Goal: Transaction & Acquisition: Obtain resource

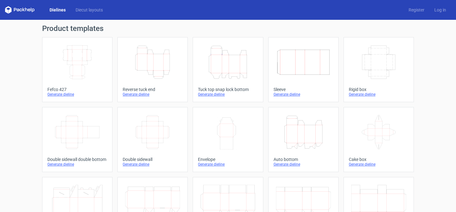
click at [67, 93] on div "Generate dieline" at bounding box center [77, 94] width 60 height 5
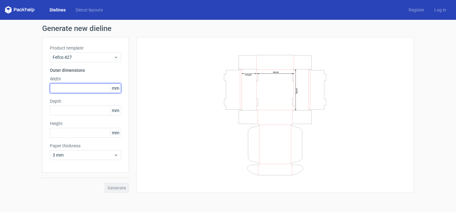
click at [75, 87] on input "text" at bounding box center [85, 88] width 71 height 10
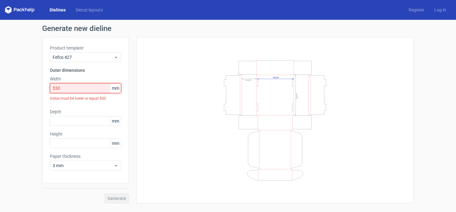
drag, startPoint x: 63, startPoint y: 90, endPoint x: 43, endPoint y: 90, distance: 19.8
click at [50, 90] on input "530" at bounding box center [85, 88] width 71 height 10
drag, startPoint x: 56, startPoint y: 89, endPoint x: 41, endPoint y: 83, distance: 16.2
click at [50, 86] on input "530" at bounding box center [85, 88] width 71 height 10
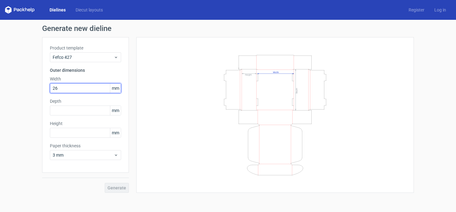
type input "265"
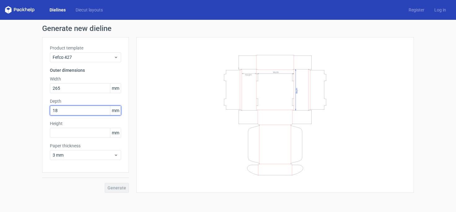
type input "185"
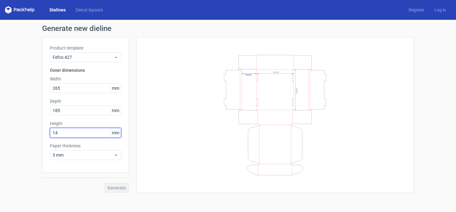
type input "140"
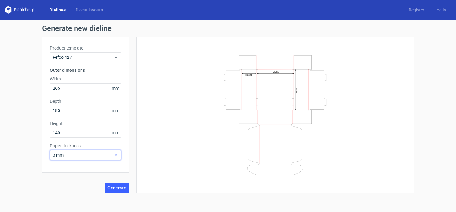
click at [83, 158] on span "3 mm" at bounding box center [83, 155] width 61 height 6
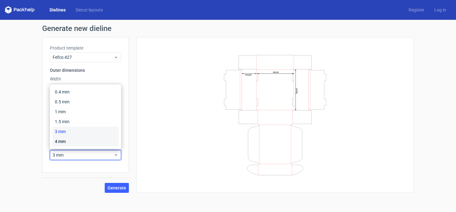
click at [77, 144] on div "4 mm" at bounding box center [85, 142] width 66 height 10
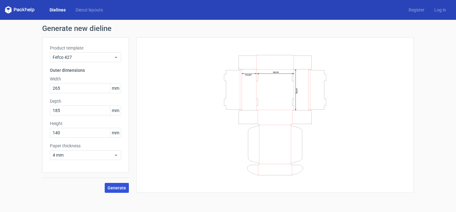
click at [114, 188] on span "Generate" at bounding box center [116, 188] width 19 height 4
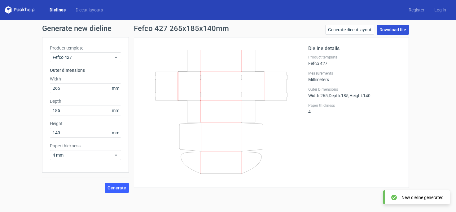
click at [390, 30] on link "Download file" at bounding box center [393, 30] width 32 height 10
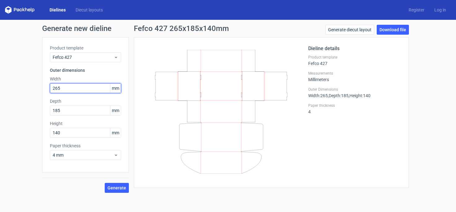
drag, startPoint x: 69, startPoint y: 89, endPoint x: 38, endPoint y: 89, distance: 30.7
click at [50, 89] on input "265" at bounding box center [85, 88] width 71 height 10
type input "400"
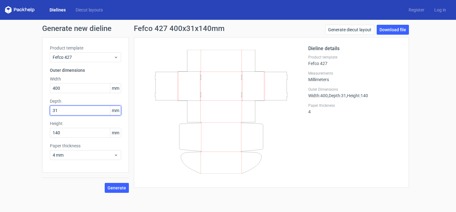
type input "310"
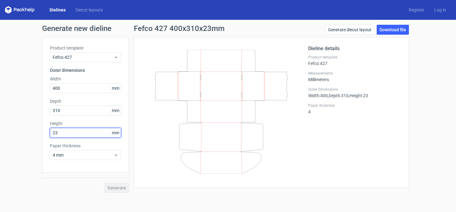
type input "230"
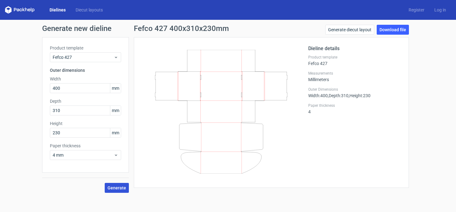
click at [115, 187] on span "Generate" at bounding box center [116, 188] width 19 height 4
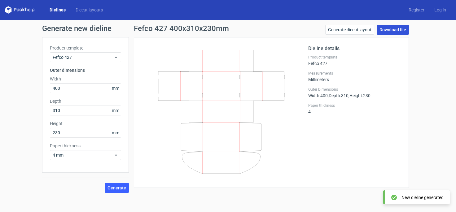
click at [386, 33] on link "Download file" at bounding box center [393, 30] width 32 height 10
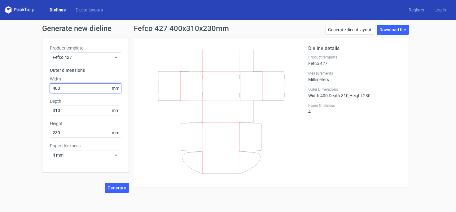
drag, startPoint x: 65, startPoint y: 85, endPoint x: 23, endPoint y: 80, distance: 42.4
click at [50, 83] on input "400" at bounding box center [85, 88] width 71 height 10
type input "330"
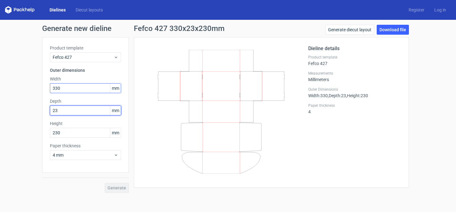
type input "230"
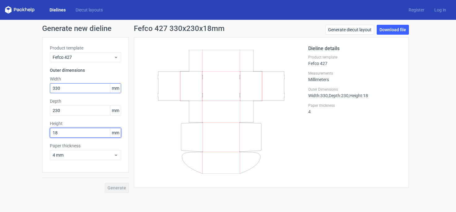
type input "180"
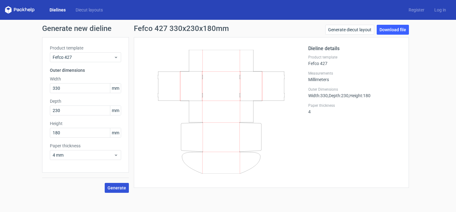
click at [112, 186] on span "Generate" at bounding box center [116, 188] width 19 height 4
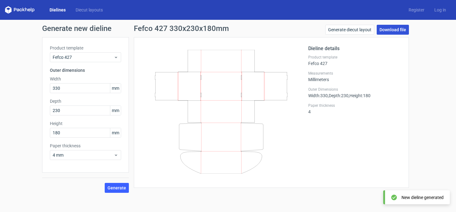
click at [392, 32] on link "Download file" at bounding box center [393, 30] width 32 height 10
